Goal: Information Seeking & Learning: Learn about a topic

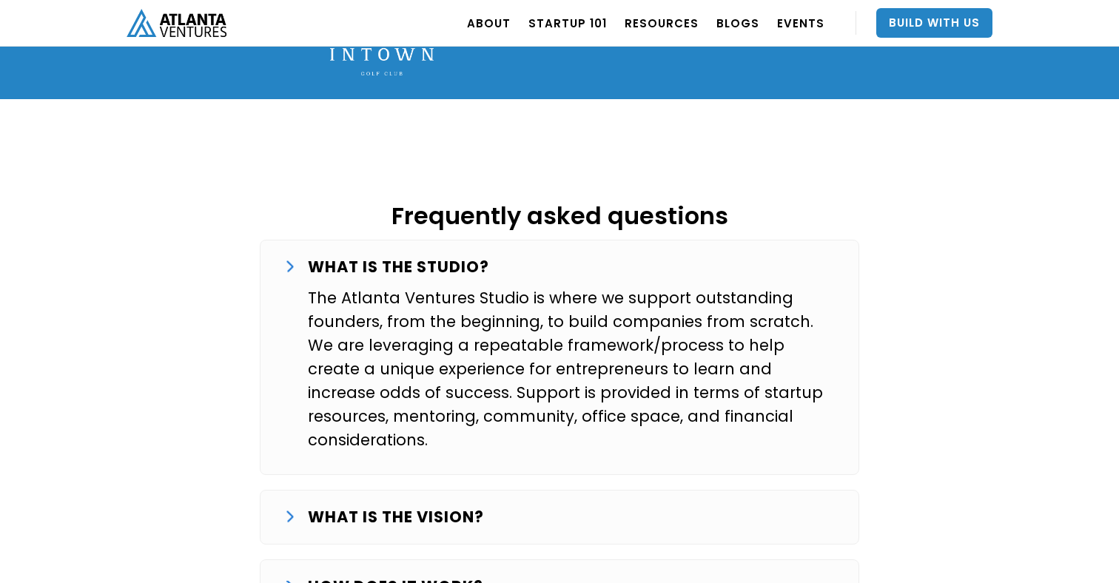
scroll to position [2308, 0]
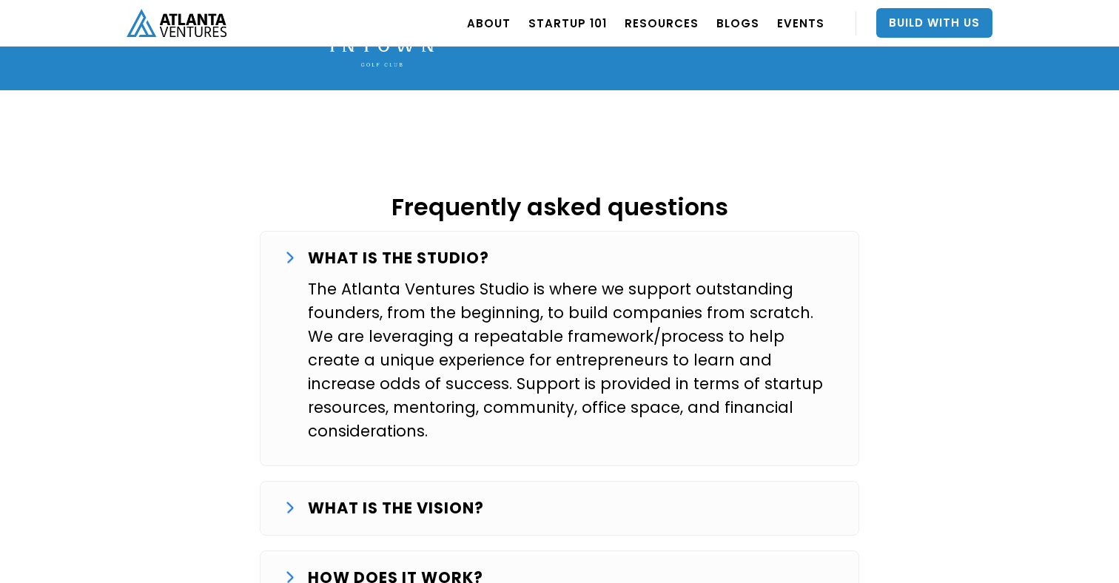
click at [555, 497] on div "WHAT IS THE VISION?" at bounding box center [559, 509] width 551 height 24
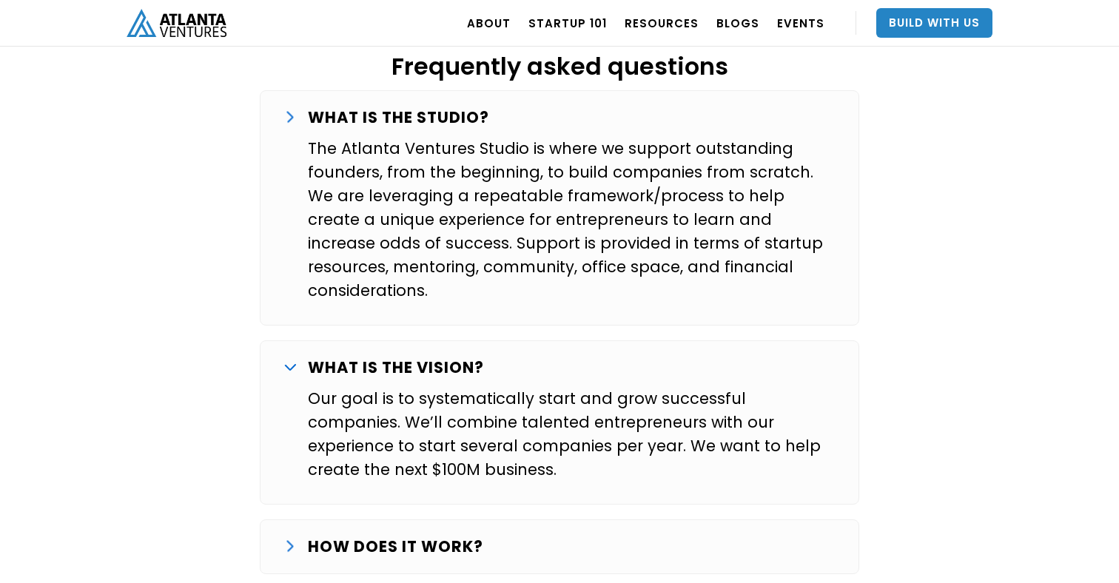
scroll to position [2501, 0]
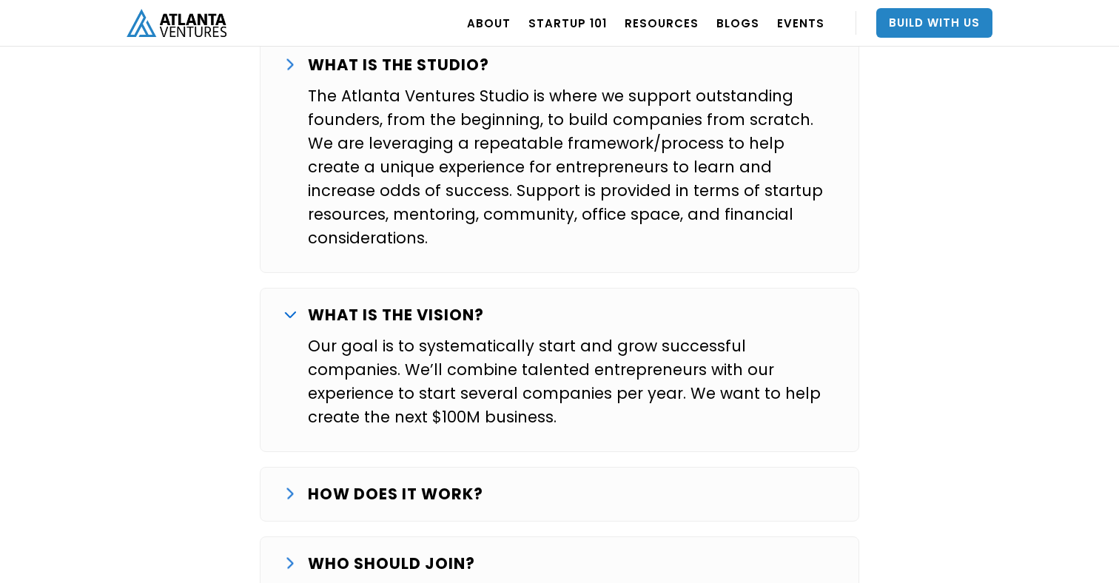
click at [555, 482] on div "HOW DOES IT WORK?" at bounding box center [559, 494] width 551 height 24
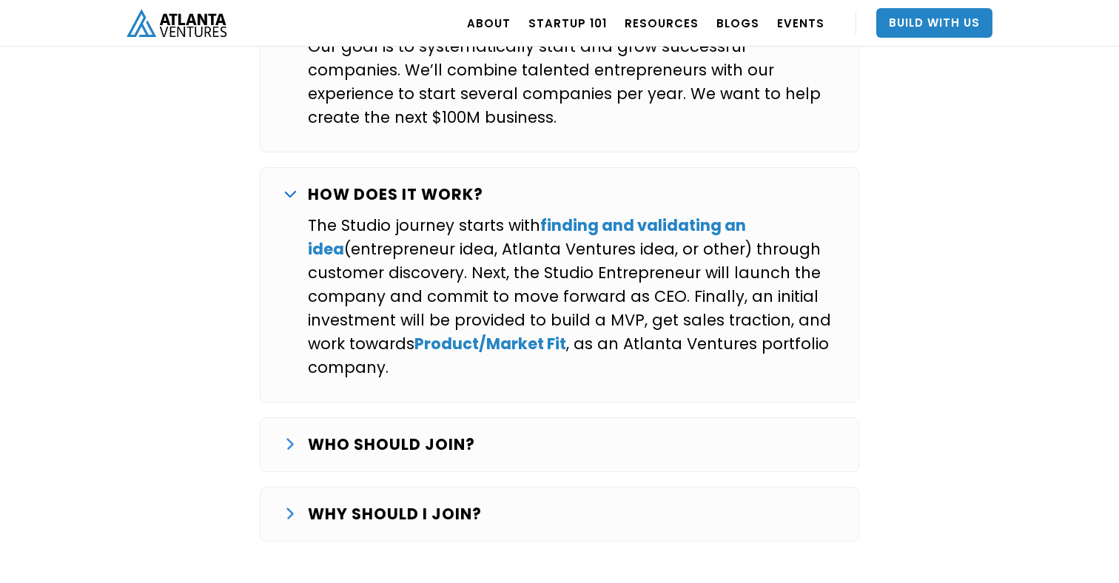
scroll to position [2839, 0]
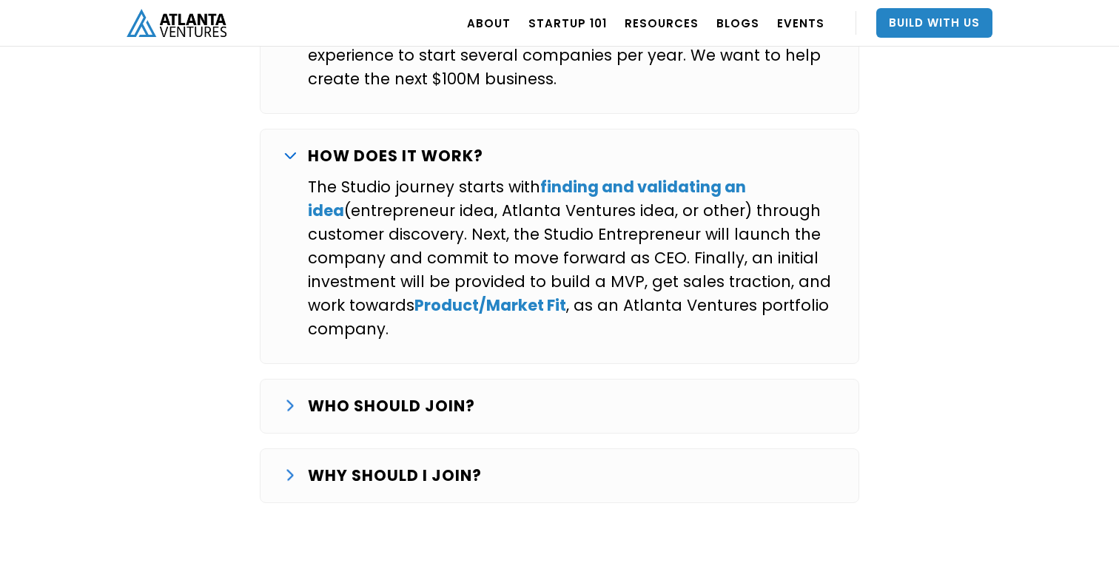
click at [602, 394] on div "WHO SHOULD JOIN?" at bounding box center [559, 406] width 551 height 24
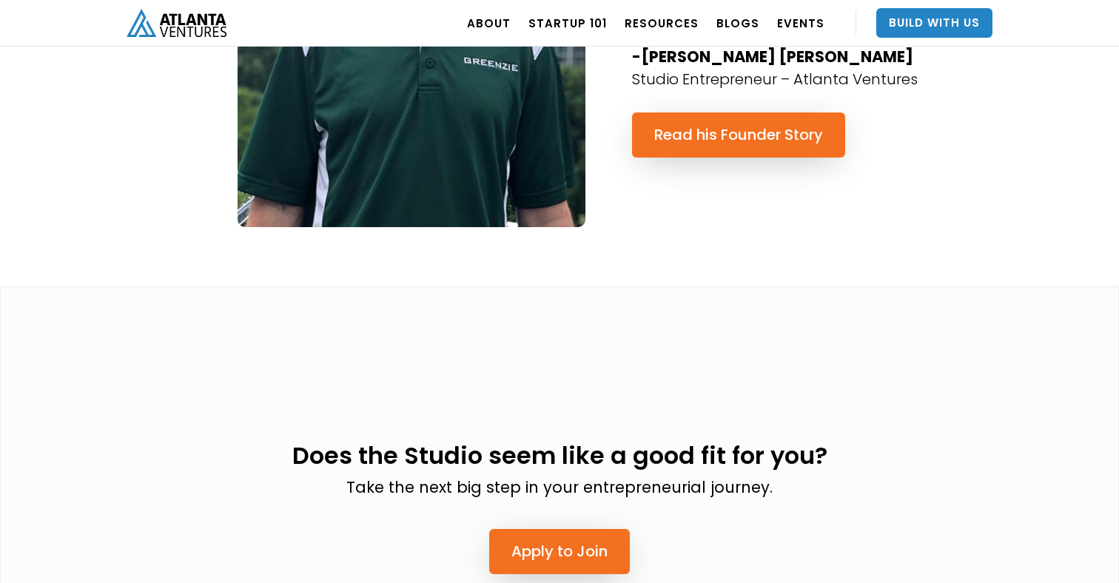
scroll to position [4093, 0]
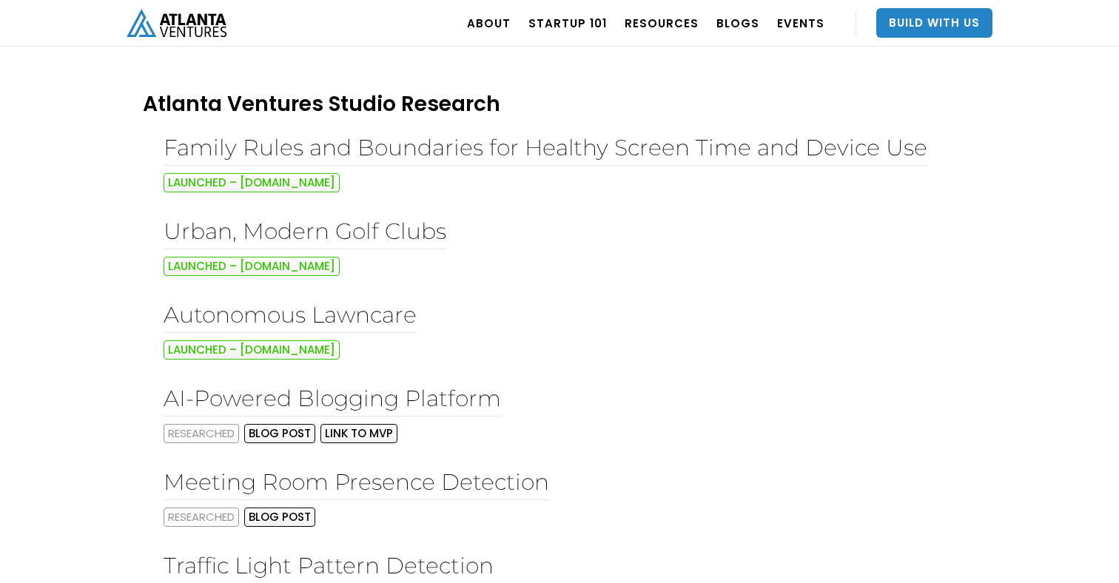
scroll to position [18, 0]
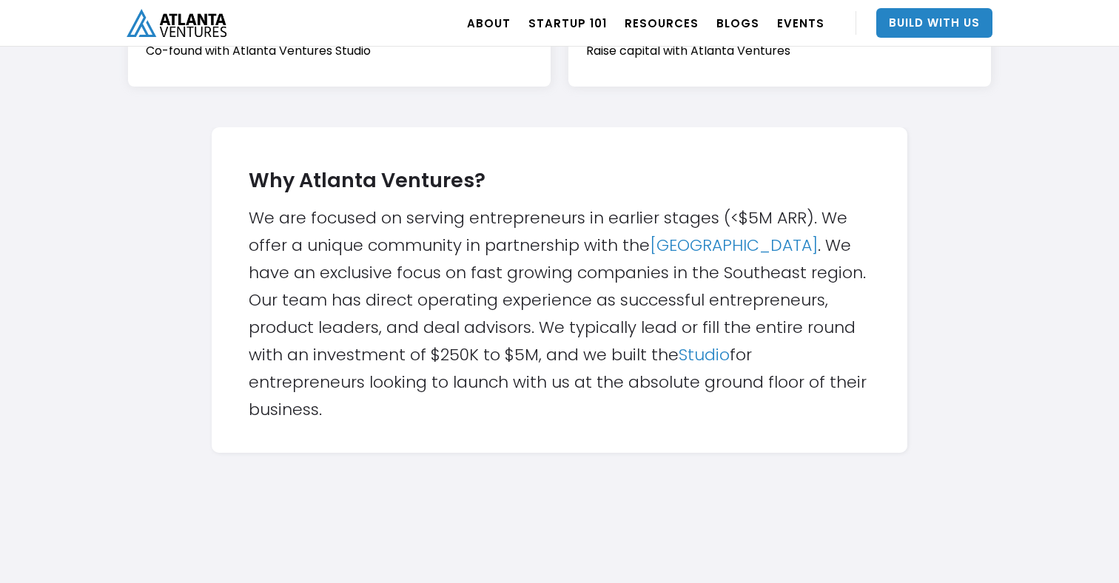
scroll to position [294, 0]
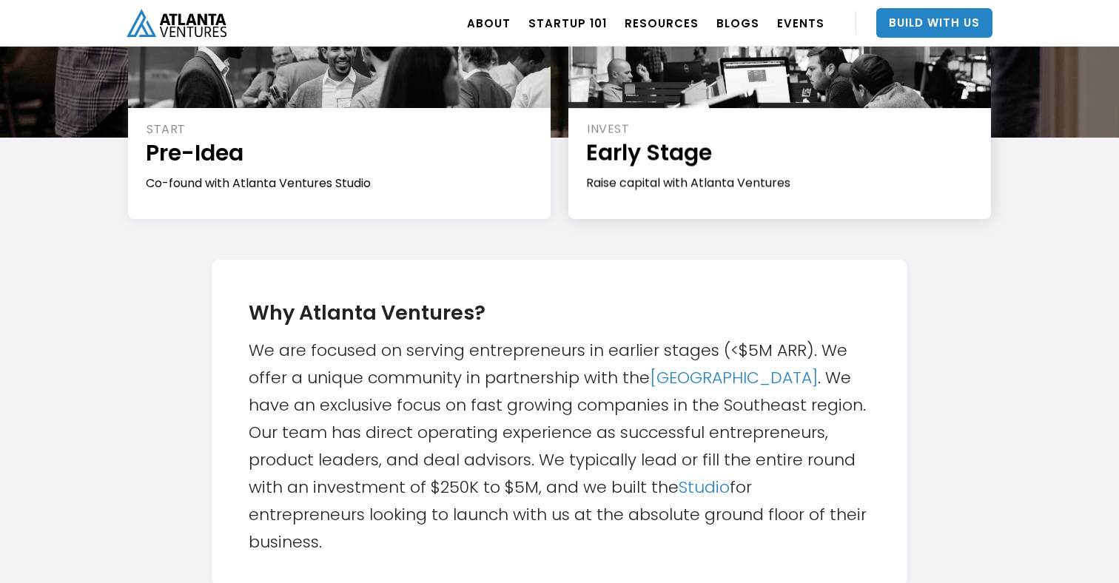
click at [720, 192] on div "Learn More →" at bounding box center [780, 199] width 388 height 15
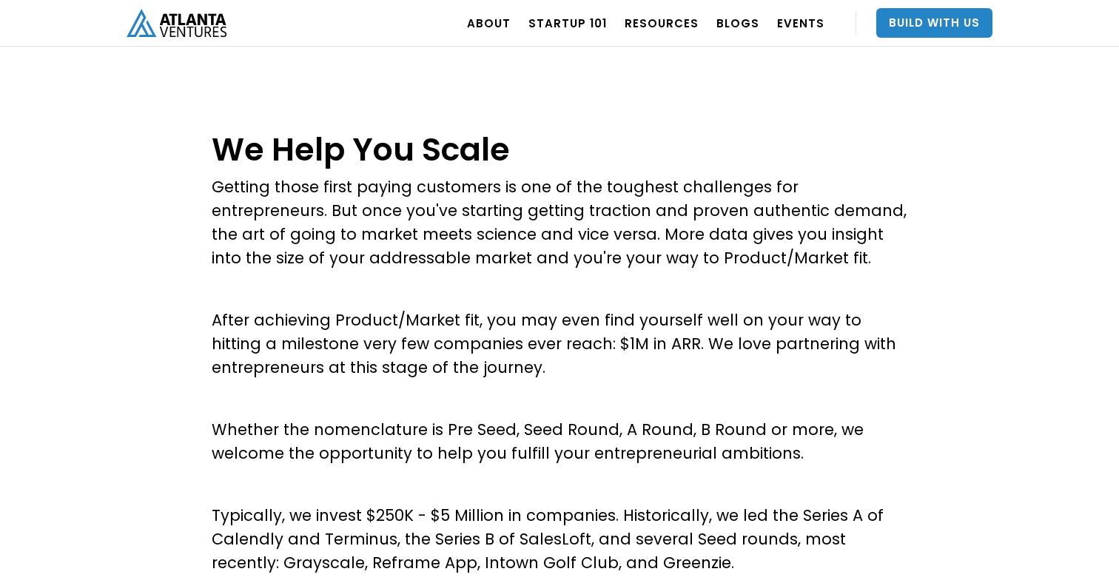
scroll to position [508, 0]
